Goal: Information Seeking & Learning: Learn about a topic

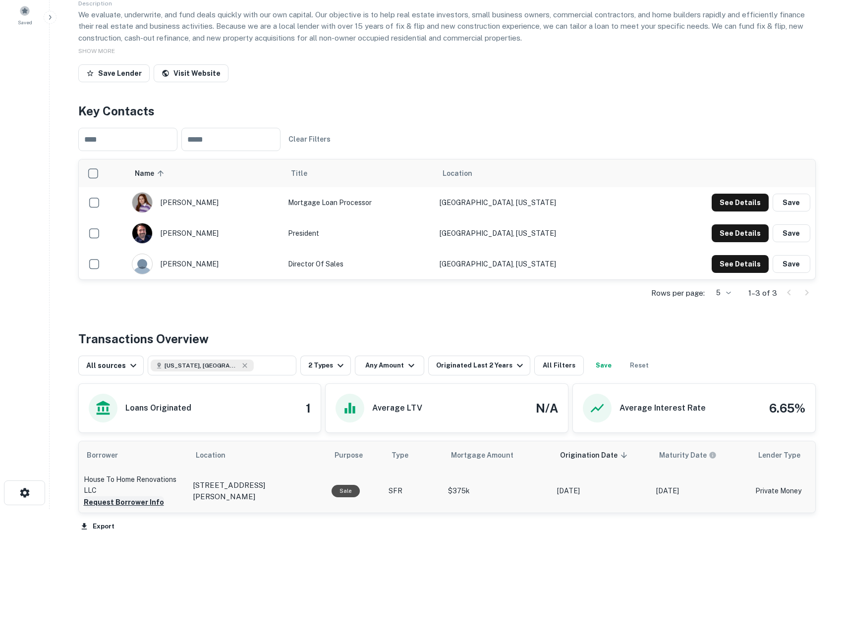
click at [131, 498] on button "Request Borrower Info" at bounding box center [124, 502] width 80 height 12
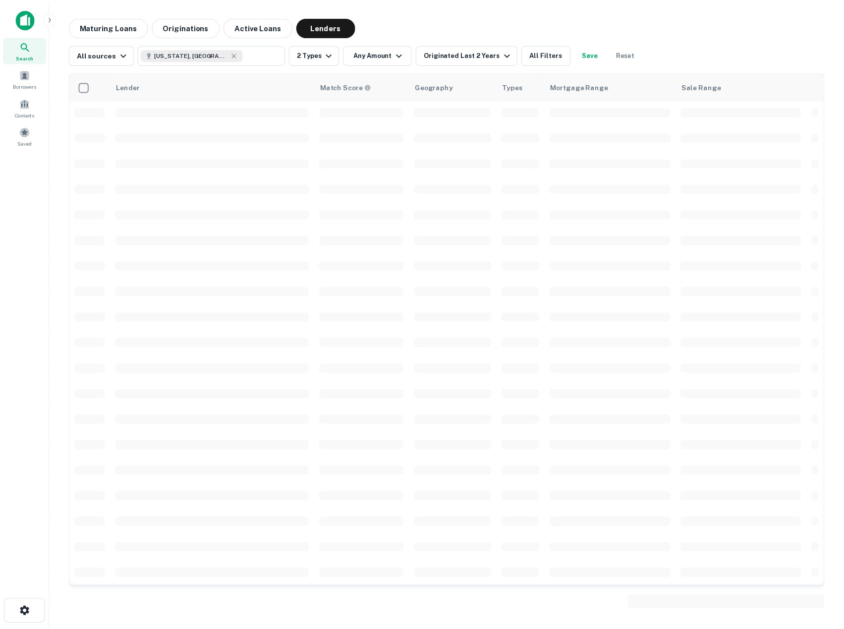
scroll to position [1169, 0]
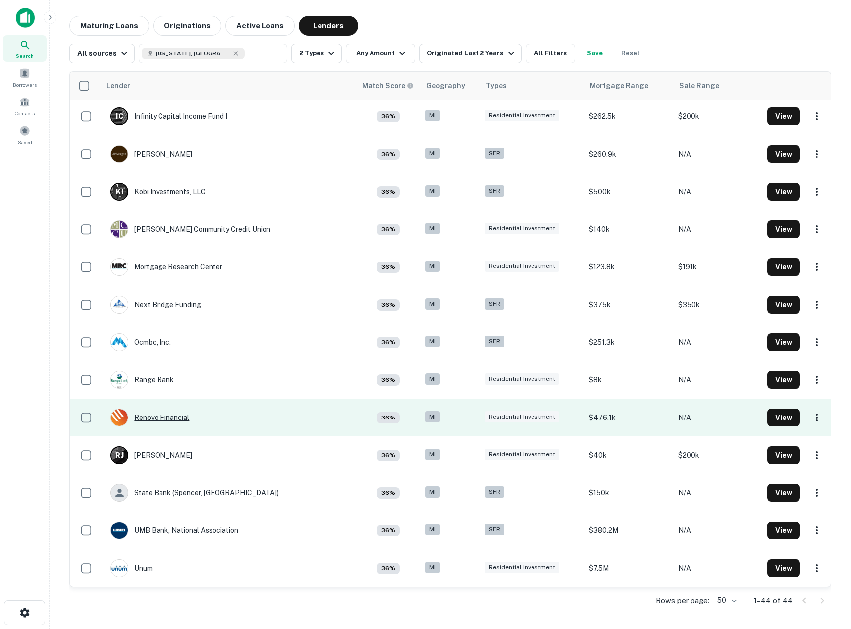
click at [176, 419] on div "Renovo Financial" at bounding box center [149, 418] width 79 height 18
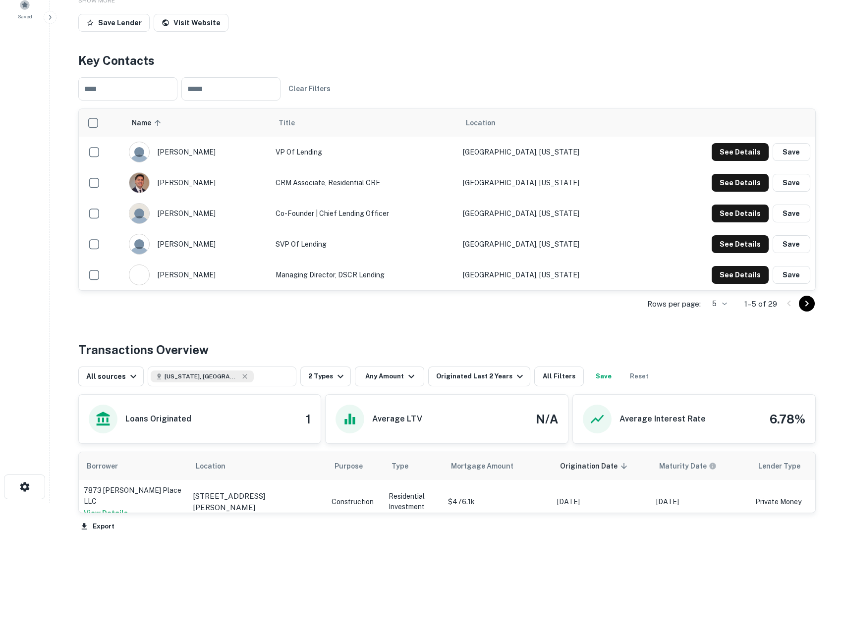
scroll to position [170, 0]
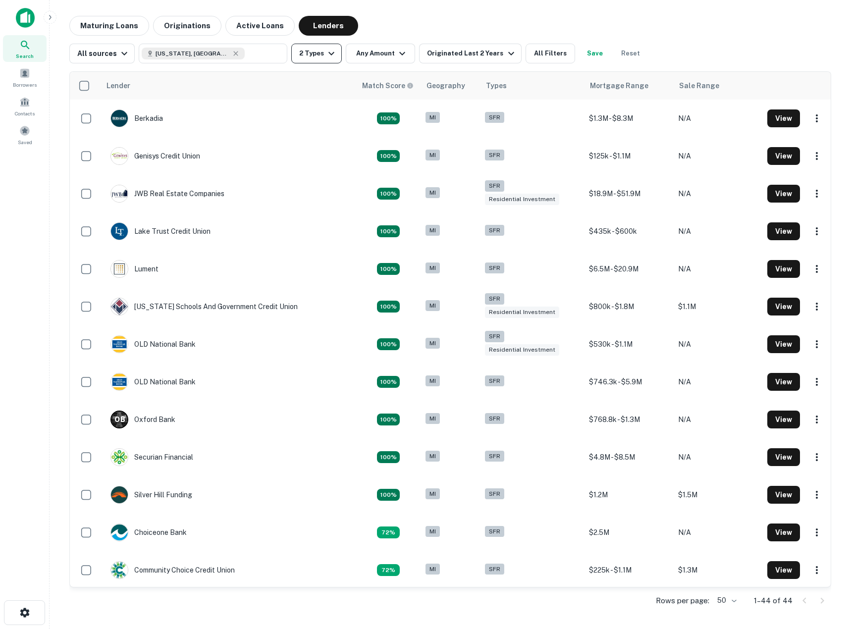
click at [326, 56] on icon "button" at bounding box center [331, 54] width 12 height 12
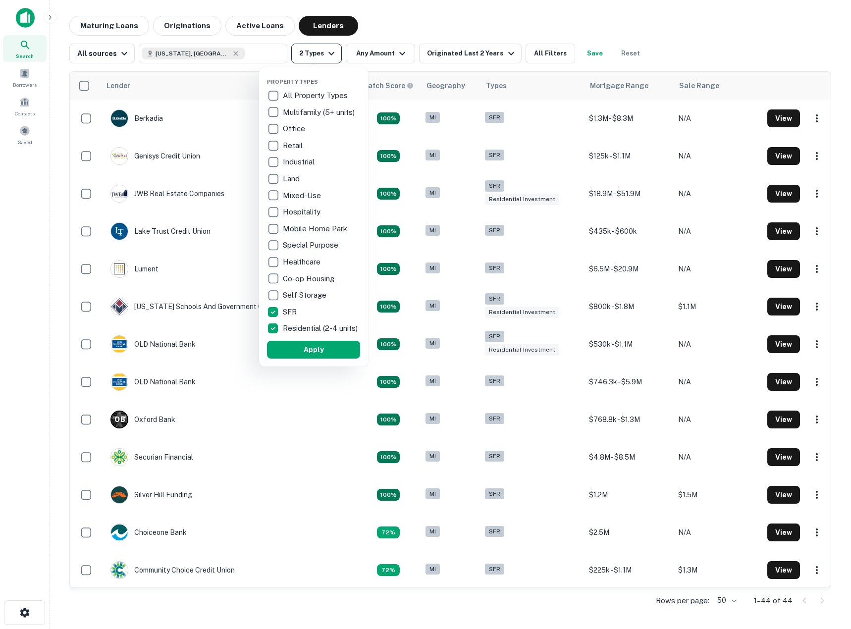
click at [326, 56] on div at bounding box center [425, 314] width 851 height 629
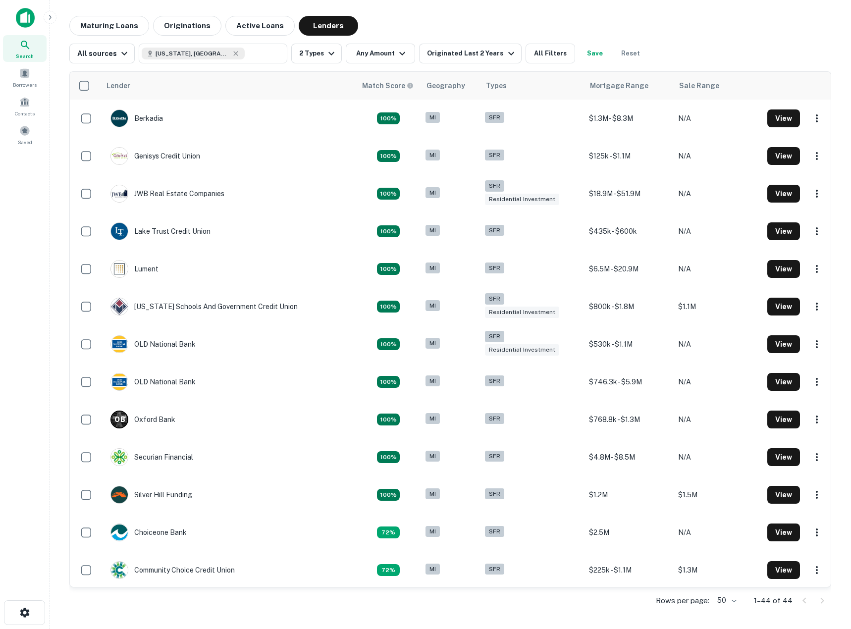
click at [46, 320] on div "Search Borrowers Contacts Saved" at bounding box center [24, 299] width 49 height 598
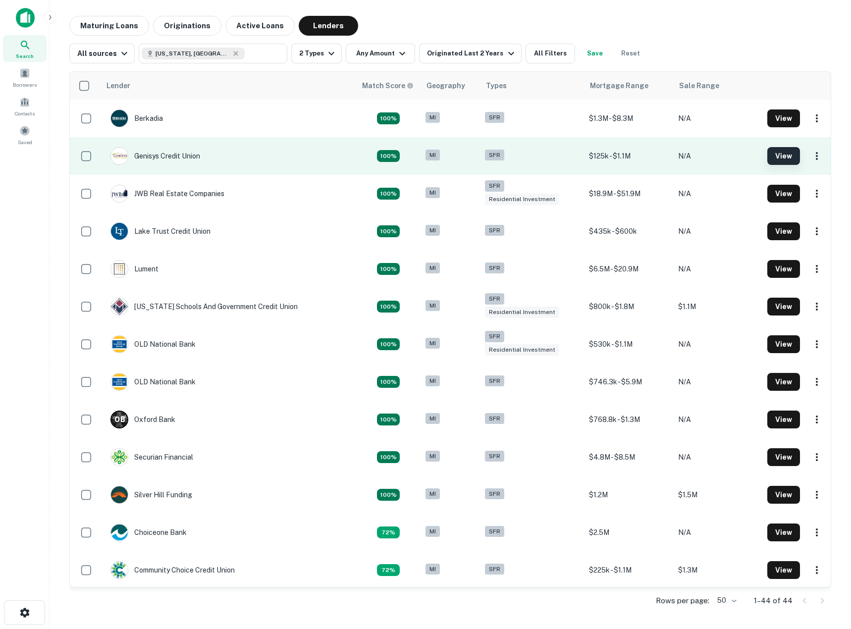
click at [767, 153] on button "View" at bounding box center [783, 156] width 33 height 18
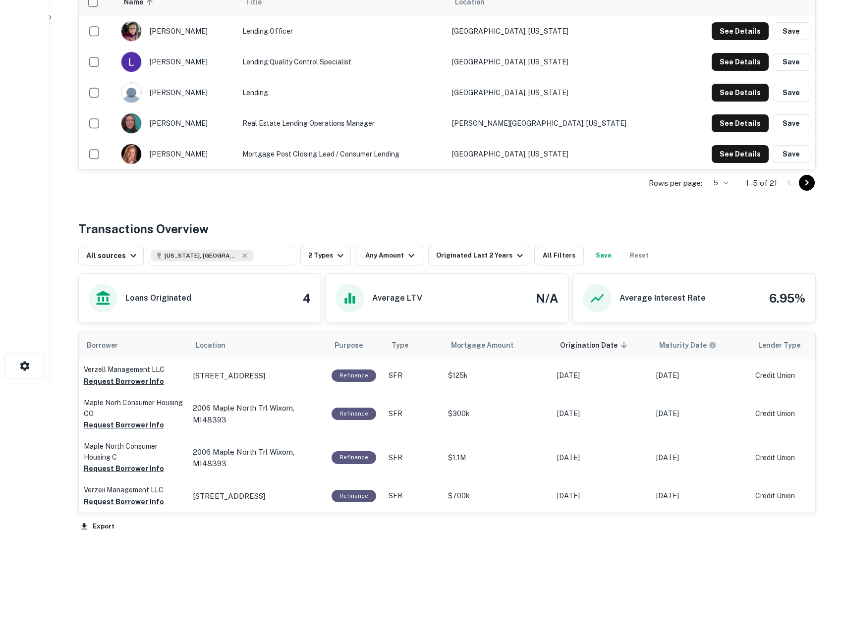
scroll to position [291, 0]
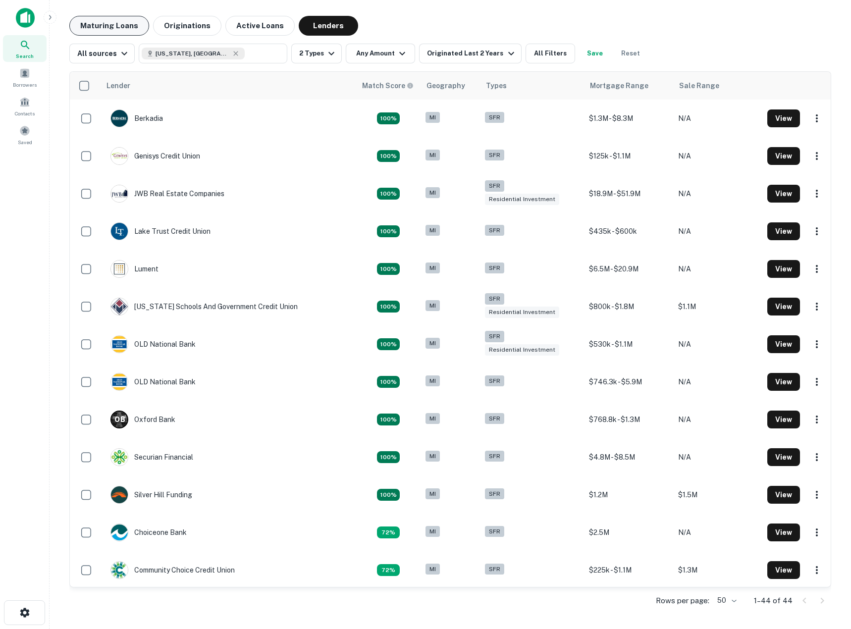
click at [99, 19] on button "Maturing Loans" at bounding box center [109, 26] width 80 height 20
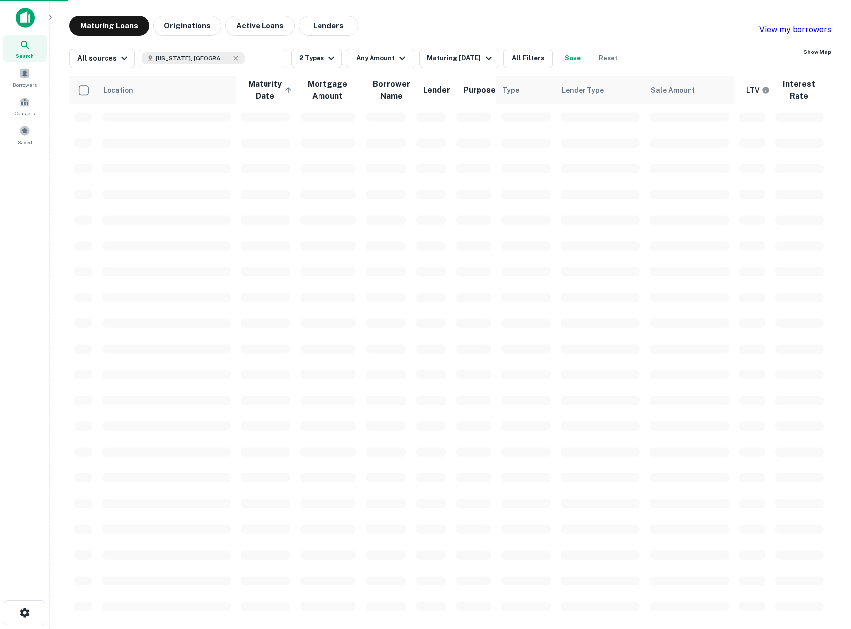
scroll to position [65, 0]
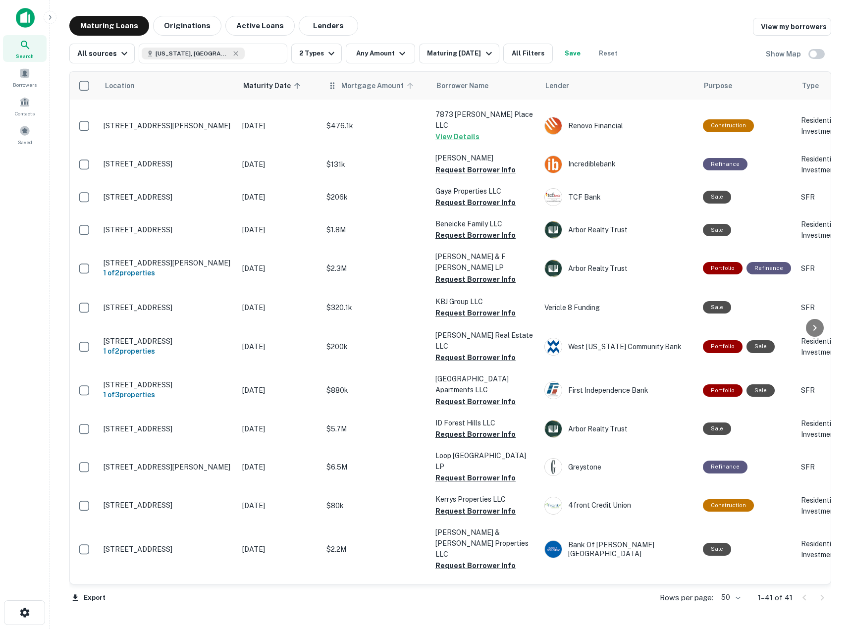
click at [352, 86] on span "Mortgage Amount" at bounding box center [378, 86] width 75 height 12
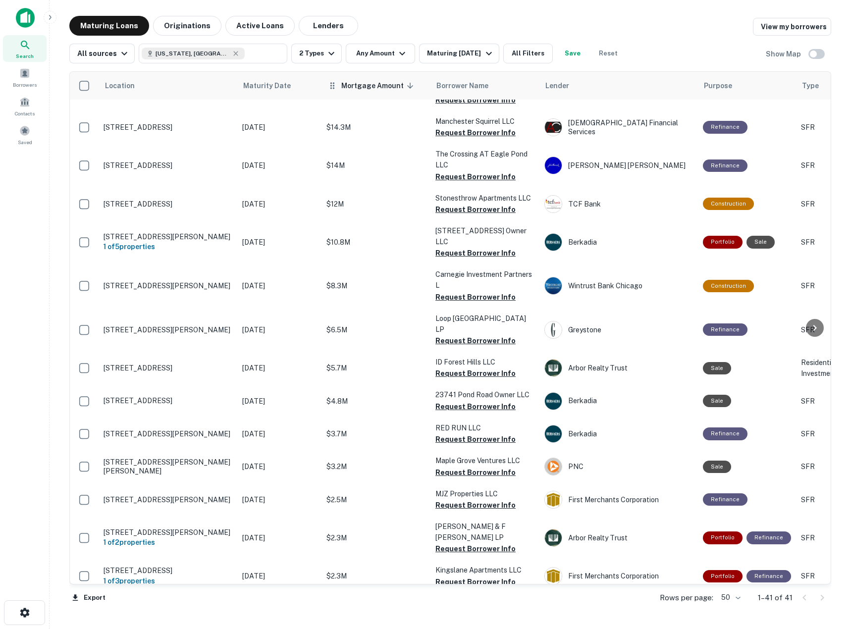
click at [406, 86] on icon at bounding box center [410, 85] width 9 height 9
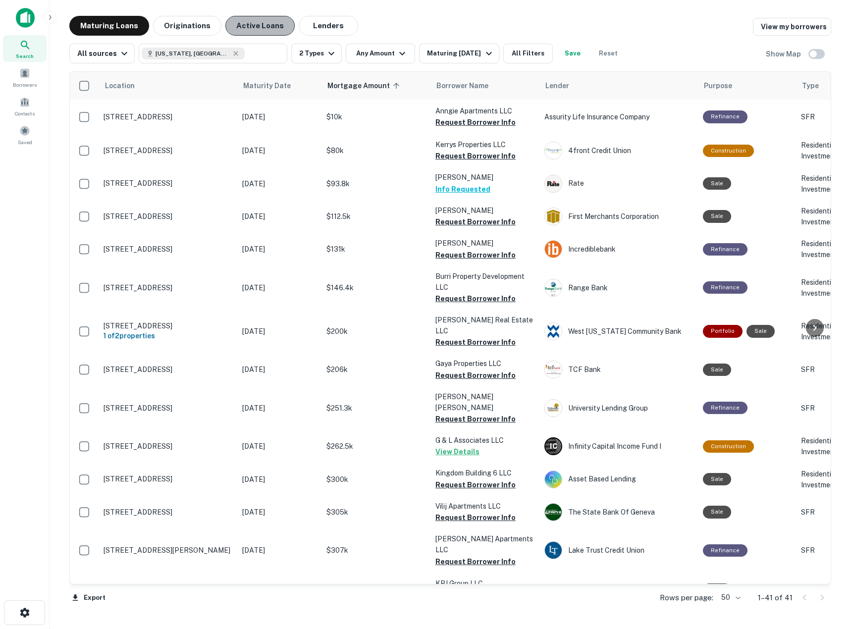
click at [268, 22] on button "Active Loans" at bounding box center [259, 26] width 69 height 20
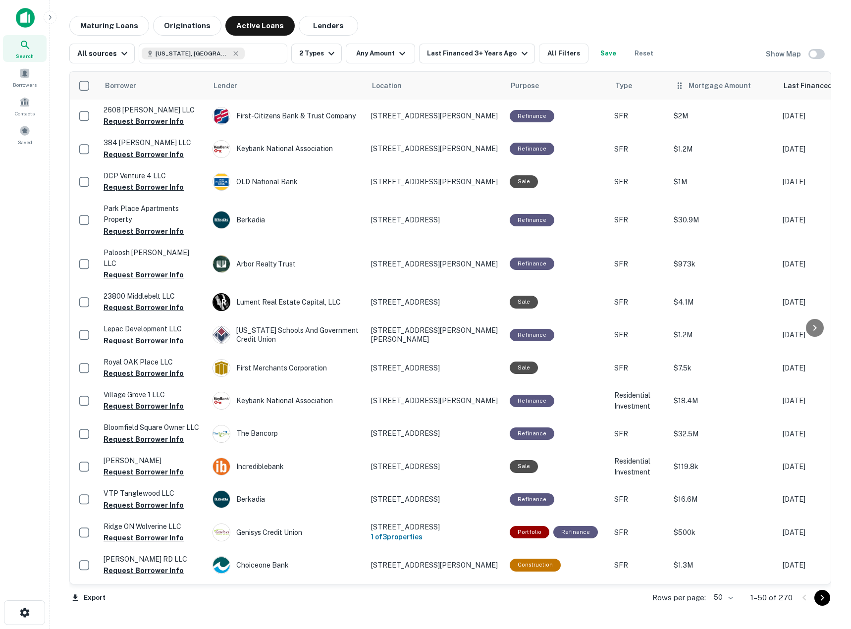
click at [681, 85] on div "Mortgage Amount" at bounding box center [723, 86] width 97 height 12
click at [754, 91] on span "Mortgage Amount" at bounding box center [726, 86] width 75 height 12
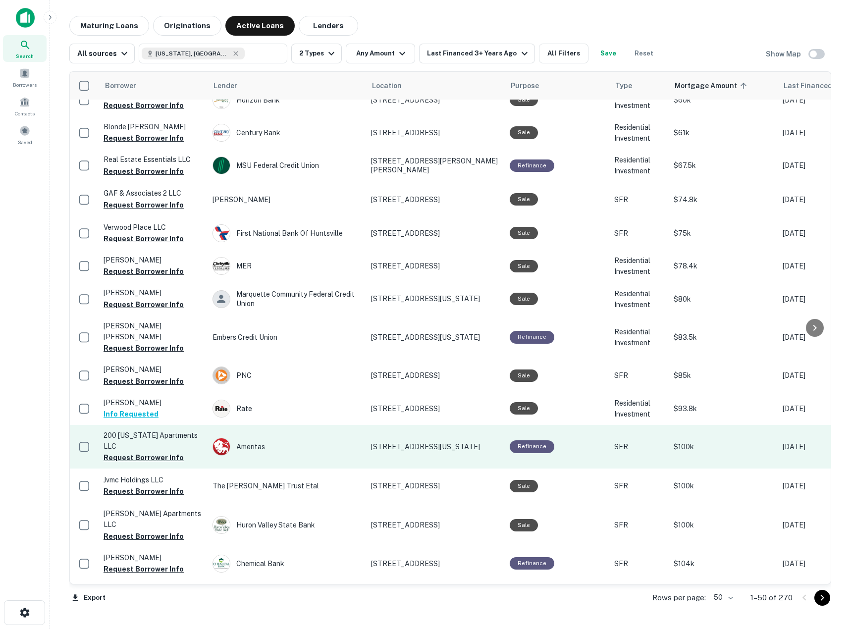
scroll to position [727, 0]
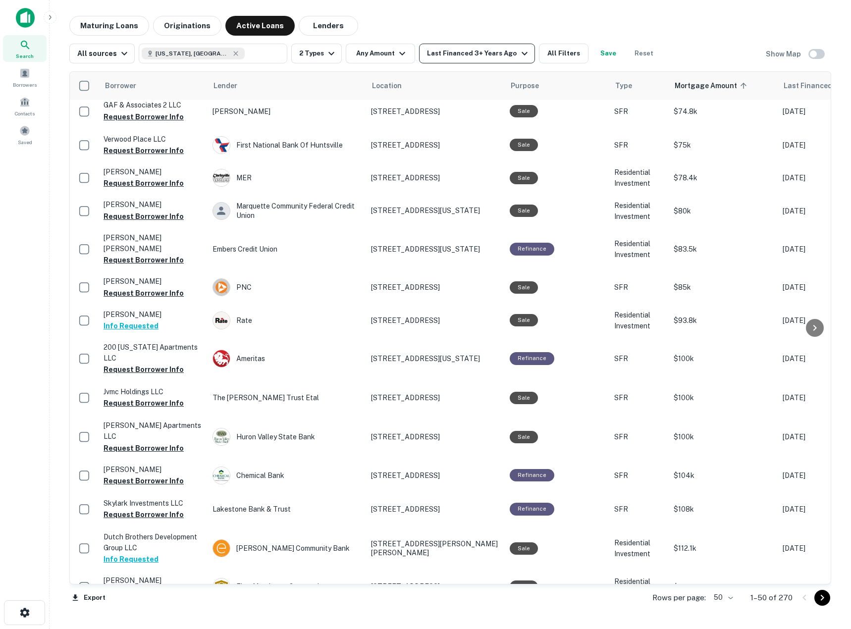
click at [478, 58] on div "Last Financed 3+ Years Ago" at bounding box center [478, 54] width 103 height 12
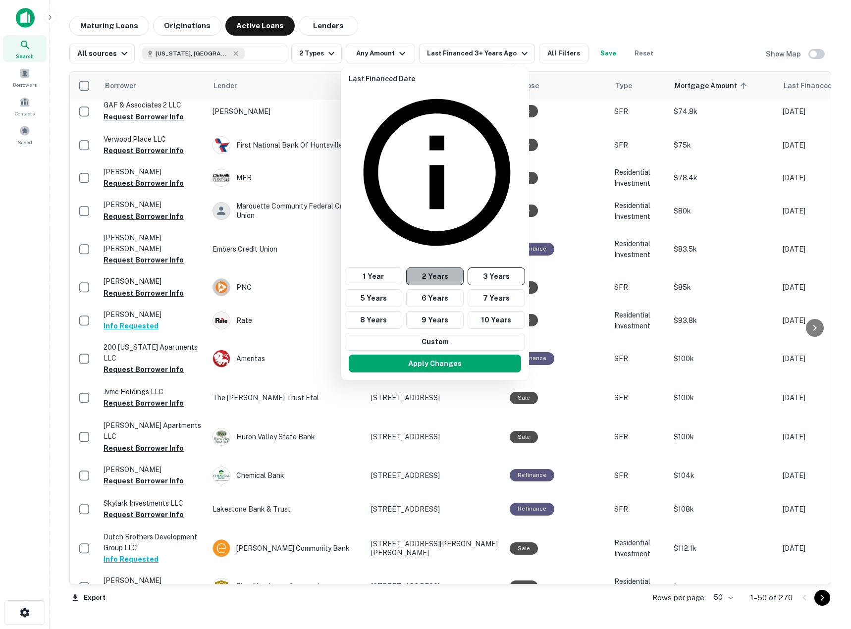
click at [425, 267] on button "2 Years" at bounding box center [434, 276] width 57 height 18
click at [428, 355] on button "Apply Changes" at bounding box center [435, 364] width 172 height 18
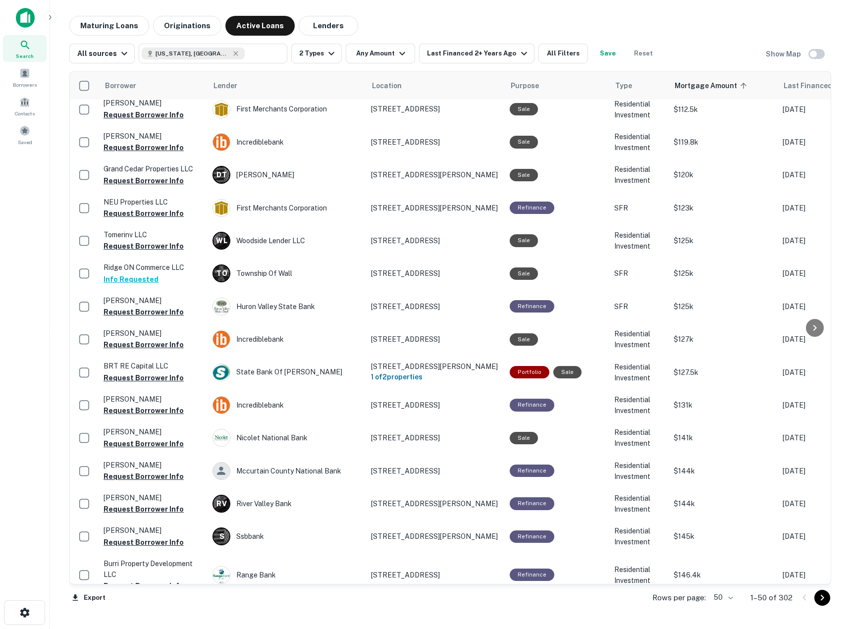
scroll to position [1227, 0]
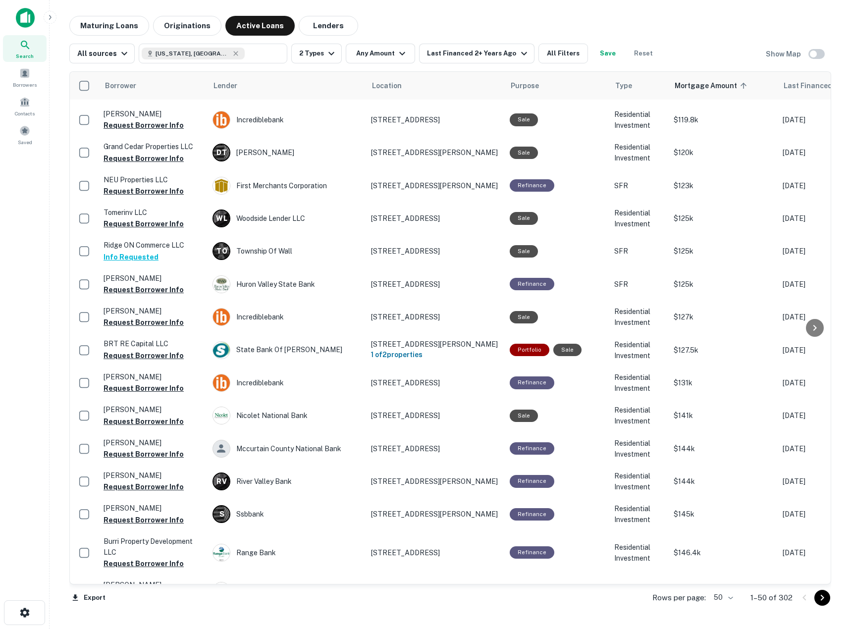
click at [721, 593] on body "Search Borrowers Contacts Saved Maturing Loans Originations Active Loans Lender…" at bounding box center [425, 314] width 851 height 629
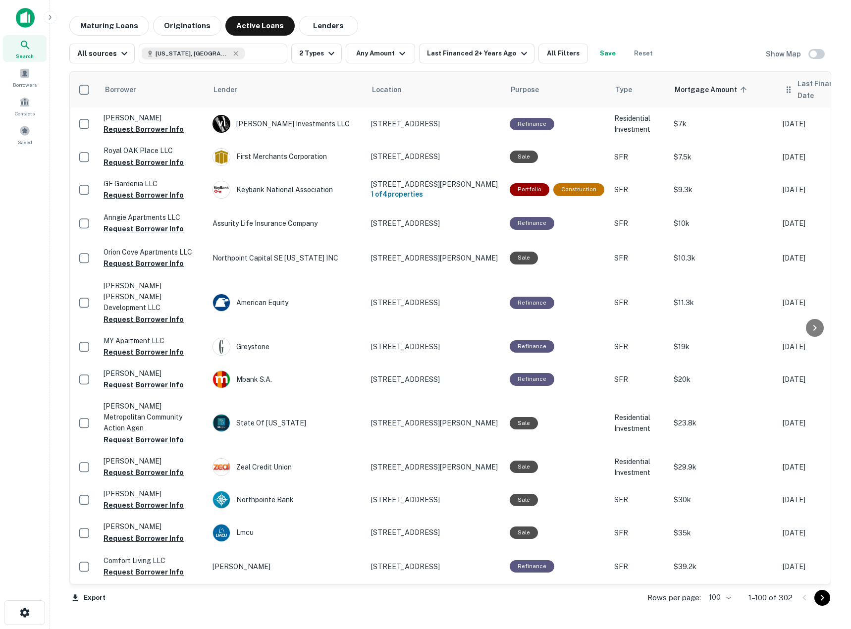
click at [798, 89] on span "Last Financed Date" at bounding box center [834, 90] width 73 height 24
